Goal: Find contact information: Obtain details needed to contact an individual or organization

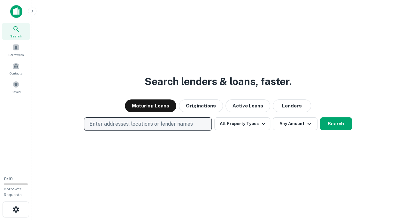
click at [135, 126] on p "Enter addresses, locations or lender names" at bounding box center [141, 124] width 103 height 8
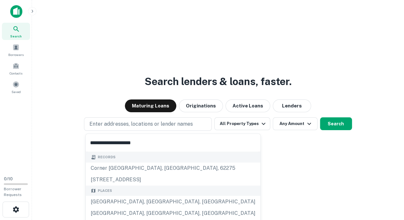
type input "**********"
click at [335, 123] on button "Search" at bounding box center [336, 123] width 32 height 13
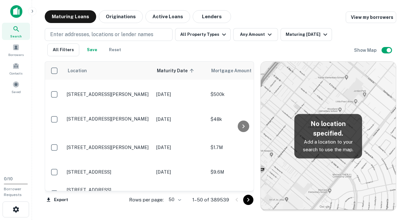
scroll to position [261, 0]
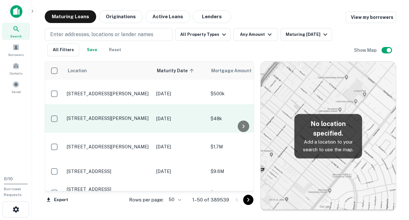
click at [112, 104] on td "[STREET_ADDRESS][PERSON_NAME]" at bounding box center [109, 118] width 90 height 28
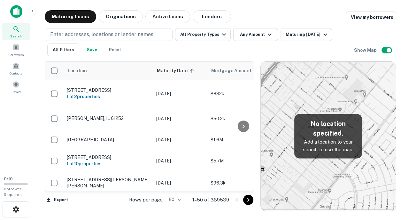
scroll to position [261, 0]
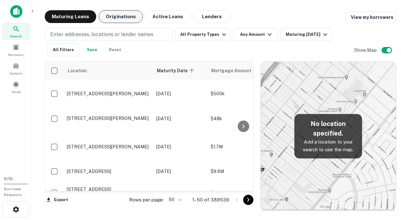
click at [119, 15] on button "Originations" at bounding box center [121, 16] width 44 height 13
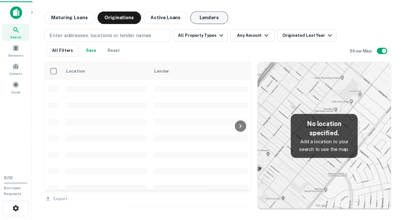
scroll to position [261, 0]
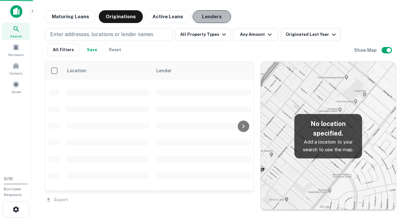
click at [208, 17] on button "Lenders" at bounding box center [212, 16] width 38 height 13
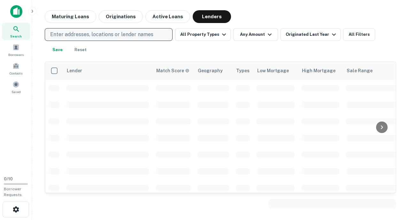
click at [123, 34] on p "Enter addresses, locations or lender names" at bounding box center [101, 35] width 103 height 8
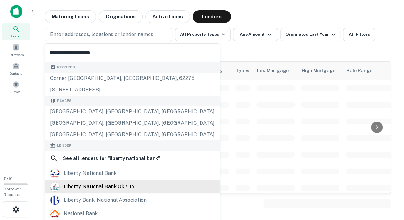
type input "**********"
click at [106, 188] on div "liberty national bank ok / tx" at bounding box center [99, 187] width 71 height 10
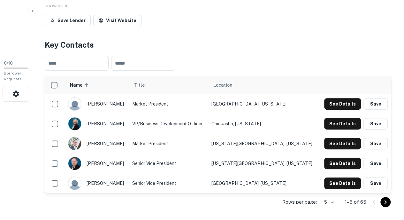
scroll to position [116, 0]
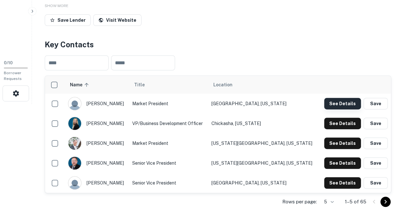
click at [330, 98] on button "See Details" at bounding box center [342, 104] width 37 height 12
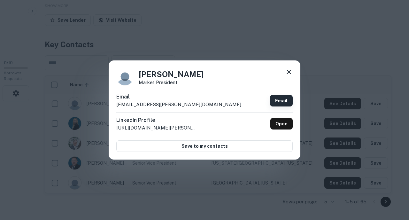
click at [285, 100] on link "Email" at bounding box center [281, 101] width 23 height 12
click at [182, 187] on div "[PERSON_NAME] Market President Email [EMAIL_ADDRESS][PERSON_NAME][DOMAIN_NAME] …" at bounding box center [204, 110] width 409 height 220
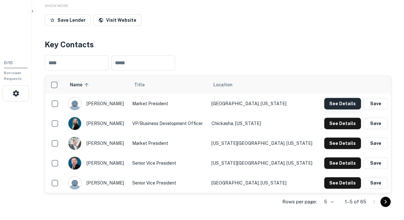
click at [347, 98] on button "See Details" at bounding box center [342, 104] width 37 height 12
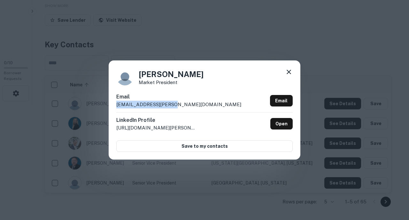
drag, startPoint x: 176, startPoint y: 104, endPoint x: 114, endPoint y: 109, distance: 62.9
click at [114, 109] on div "[PERSON_NAME] Market President Email [EMAIL_ADDRESS][PERSON_NAME][DOMAIN_NAME] …" at bounding box center [205, 109] width 192 height 99
copy p "[EMAIL_ADDRESS][PERSON_NAME][DOMAIN_NAME]"
click at [288, 73] on icon at bounding box center [289, 72] width 4 height 4
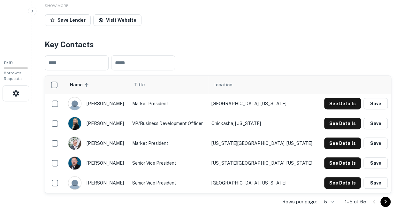
scroll to position [0, 0]
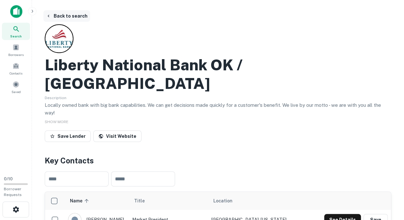
click at [57, 13] on button "Back to search" at bounding box center [66, 16] width 47 height 12
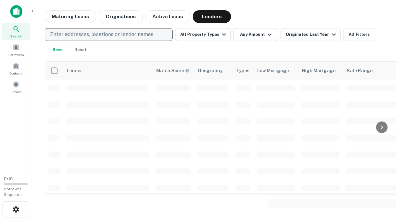
click at [96, 32] on p "Enter addresses, locations or lender names" at bounding box center [101, 35] width 103 height 8
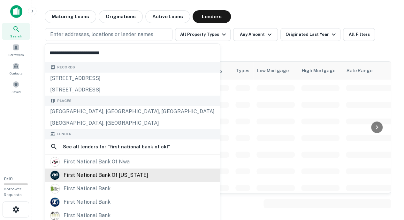
type input "**********"
click at [97, 171] on div "first national bank of [US_STATE]" at bounding box center [106, 175] width 85 height 10
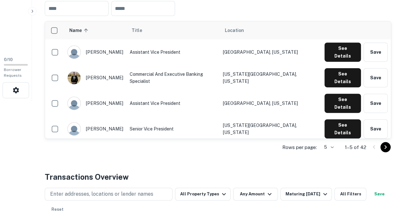
scroll to position [120, 0]
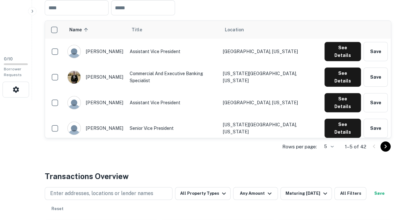
click at [341, 144] on button "See Details" at bounding box center [343, 153] width 36 height 19
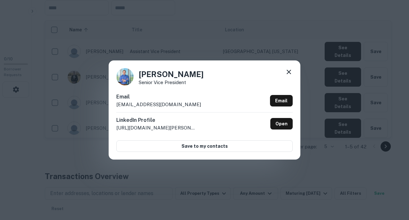
click at [289, 71] on icon at bounding box center [289, 72] width 4 height 4
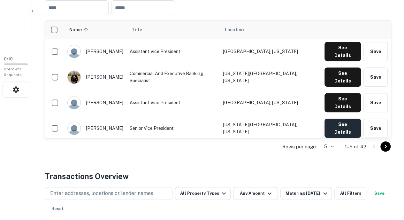
click at [334, 119] on button "See Details" at bounding box center [343, 128] width 36 height 19
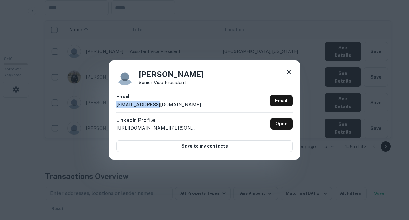
drag, startPoint x: 165, startPoint y: 105, endPoint x: 114, endPoint y: 108, distance: 50.9
click at [114, 108] on div "[PERSON_NAME] Senior Vice President Email [EMAIL_ADDRESS][DOMAIN_NAME] Email Li…" at bounding box center [205, 109] width 192 height 99
copy p "[EMAIL_ADDRESS][DOMAIN_NAME]"
click at [288, 72] on icon at bounding box center [289, 72] width 8 height 8
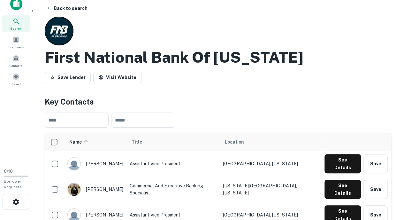
scroll to position [0, 0]
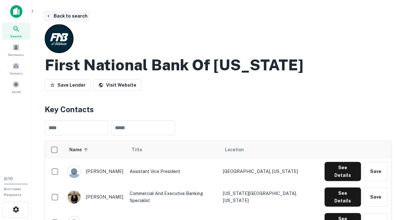
click at [73, 14] on button "Back to search" at bounding box center [66, 16] width 47 height 12
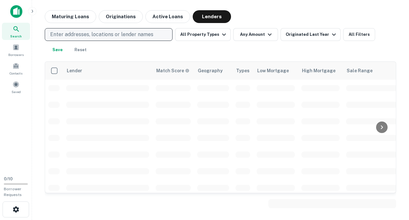
click at [85, 36] on p "Enter addresses, locations or lender names" at bounding box center [101, 35] width 103 height 8
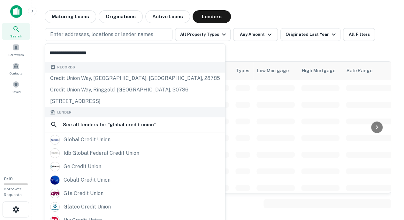
type input "**********"
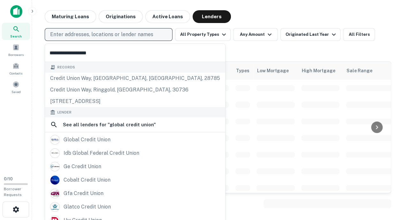
click at [129, 35] on p "Enter addresses, locations or lender names" at bounding box center [101, 35] width 103 height 8
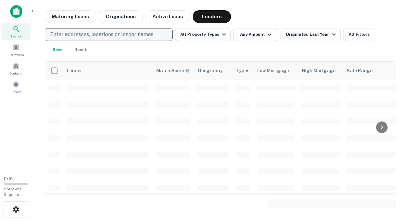
click at [129, 35] on p "Enter addresses, locations or lender names" at bounding box center [101, 35] width 103 height 8
type input "*"
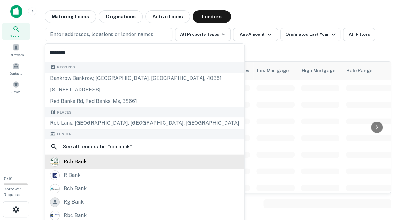
type input "********"
click at [84, 161] on div "rcb bank" at bounding box center [75, 162] width 23 height 10
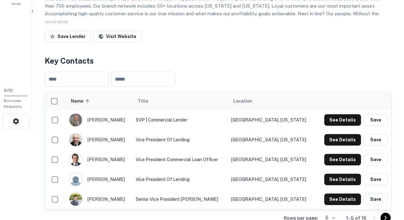
scroll to position [129, 0]
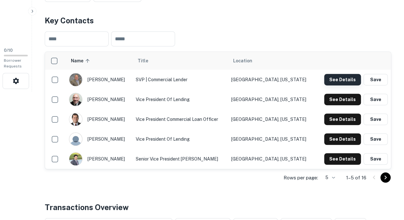
click at [336, 78] on button "See Details" at bounding box center [342, 80] width 37 height 12
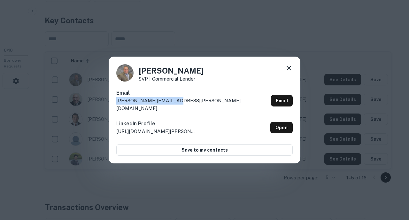
drag, startPoint x: 189, startPoint y: 102, endPoint x: 110, endPoint y: 110, distance: 80.0
click at [110, 110] on div "[PERSON_NAME] SVP | Commercial Lender Email [PERSON_NAME][EMAIL_ADDRESS][PERSON…" at bounding box center [205, 110] width 192 height 107
copy p "[PERSON_NAME][EMAIL_ADDRESS][PERSON_NAME][DOMAIN_NAME]"
click at [287, 69] on icon at bounding box center [289, 68] width 8 height 8
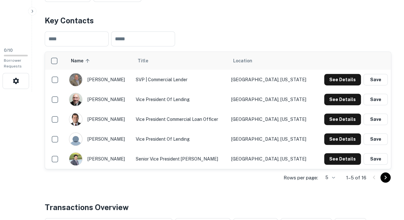
scroll to position [0, 0]
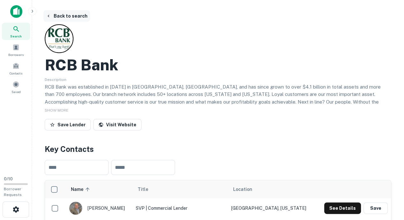
click at [57, 16] on button "Back to search" at bounding box center [66, 16] width 47 height 12
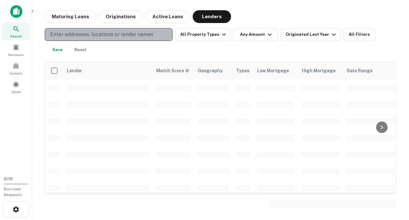
click at [82, 36] on p "Enter addresses, locations or lender names" at bounding box center [101, 35] width 103 height 8
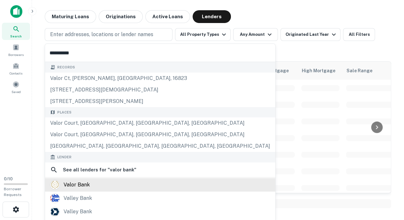
type input "**********"
click at [65, 183] on div "valor bank" at bounding box center [77, 185] width 26 height 10
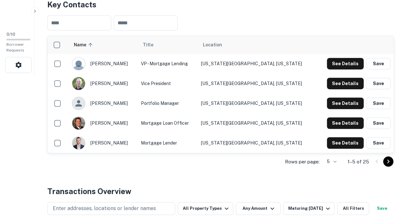
scroll to position [145, 0]
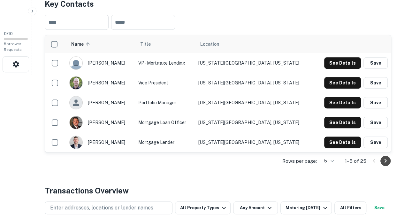
click at [382, 159] on icon "Go to next page" at bounding box center [386, 161] width 8 height 8
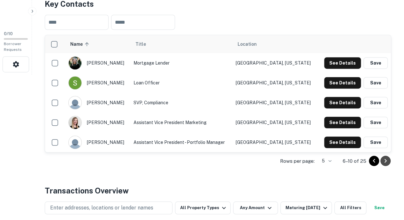
click at [384, 157] on icon "Go to next page" at bounding box center [386, 161] width 8 height 8
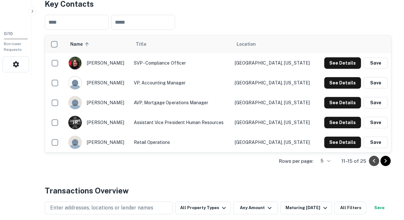
click at [373, 161] on icon "Go to previous page" at bounding box center [375, 161] width 8 height 8
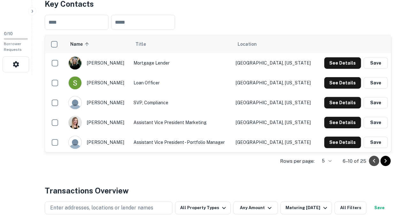
click at [373, 161] on icon "Go to previous page" at bounding box center [375, 161] width 8 height 8
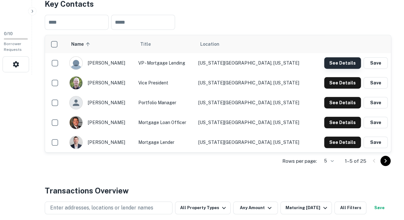
click at [338, 62] on button "See Details" at bounding box center [342, 63] width 37 height 12
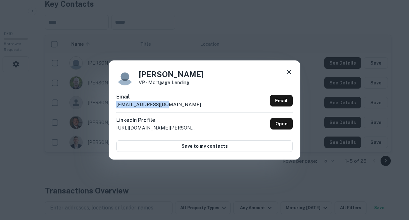
drag, startPoint x: 170, startPoint y: 104, endPoint x: 116, endPoint y: 103, distance: 53.7
click at [116, 103] on div "Email [EMAIL_ADDRESS][DOMAIN_NAME] Email" at bounding box center [204, 102] width 176 height 19
copy p "[EMAIL_ADDRESS][DOMAIN_NAME]"
